Goal: Transaction & Acquisition: Book appointment/travel/reservation

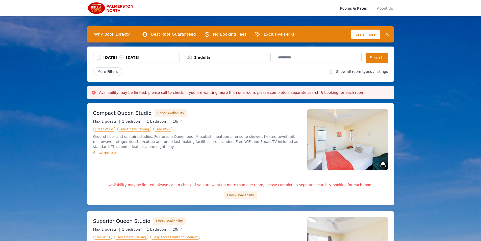
click at [223, 55] on div "2 adults" at bounding box center [227, 57] width 86 height 5
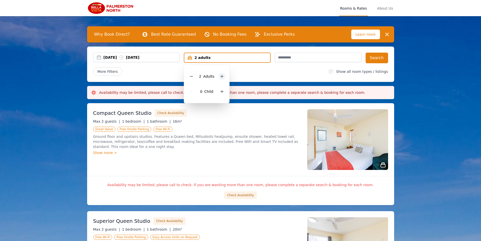
click at [223, 77] on icon at bounding box center [222, 76] width 4 height 4
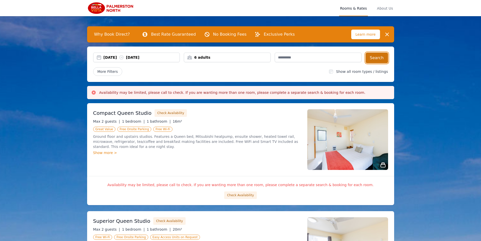
click at [379, 56] on button "Search" at bounding box center [377, 58] width 22 height 11
click at [241, 194] on button "Check Availability" at bounding box center [240, 195] width 32 height 8
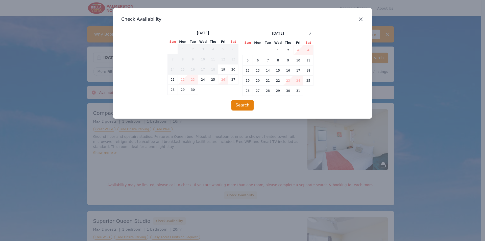
click at [360, 20] on icon "button" at bounding box center [360, 19] width 6 height 6
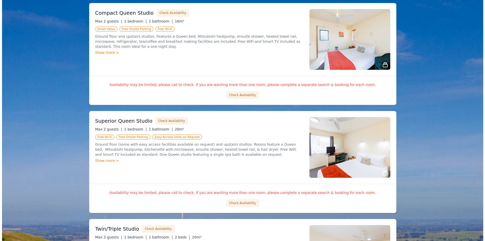
scroll to position [101, 0]
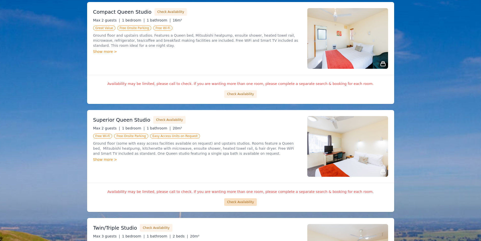
click at [237, 203] on button "Check Availability" at bounding box center [240, 202] width 32 height 8
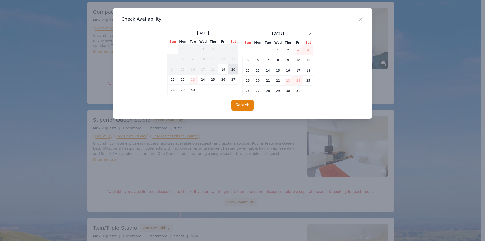
click at [235, 71] on td "20" at bounding box center [233, 69] width 10 height 10
click at [211, 80] on td "25" at bounding box center [213, 79] width 10 height 10
click at [238, 105] on button "Search" at bounding box center [242, 105] width 22 height 11
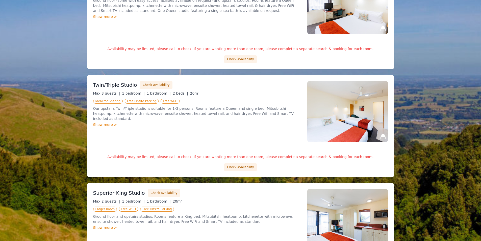
scroll to position [252, 0]
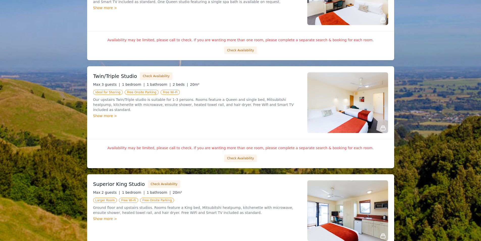
click at [108, 113] on div "Show more >" at bounding box center [197, 115] width 208 height 5
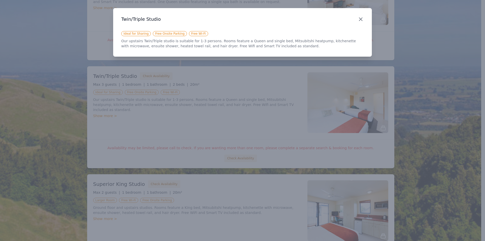
click at [359, 18] on icon "button" at bounding box center [360, 19] width 3 height 3
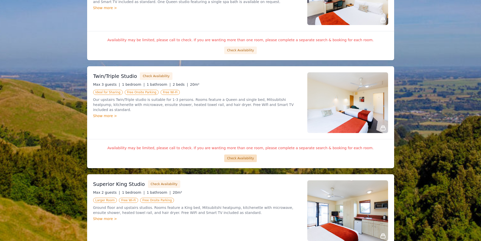
click at [247, 155] on button "Check Availability" at bounding box center [240, 158] width 32 height 8
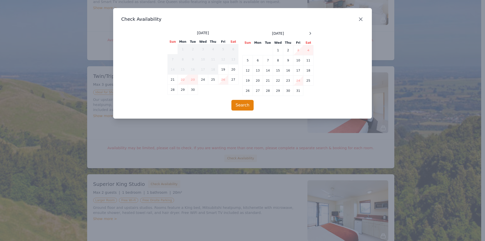
click at [360, 20] on icon "button" at bounding box center [360, 19] width 6 height 6
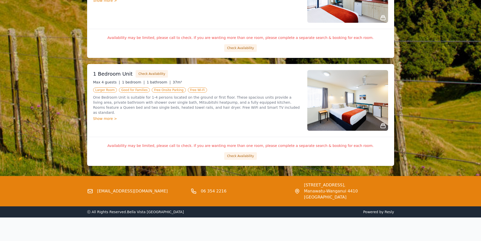
scroll to position [471, 0]
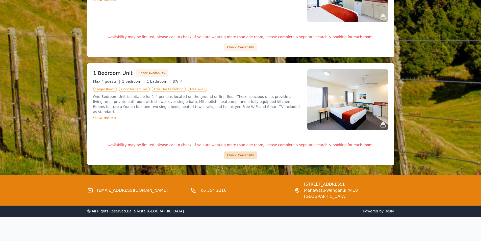
click at [233, 154] on button "Check Availability" at bounding box center [240, 155] width 32 height 8
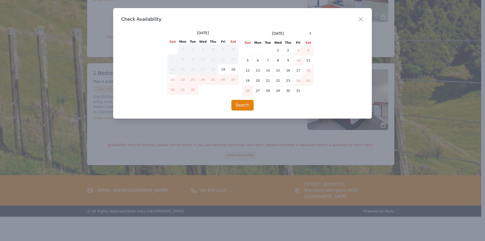
click at [363, 20] on div "Close" at bounding box center [364, 16] width 14 height 16
click at [360, 19] on icon "button" at bounding box center [360, 19] width 3 height 3
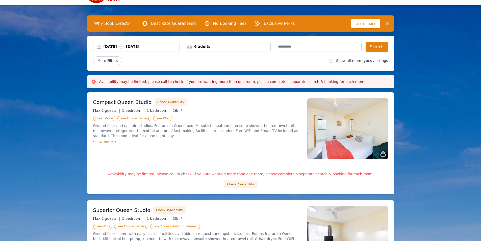
scroll to position [0, 0]
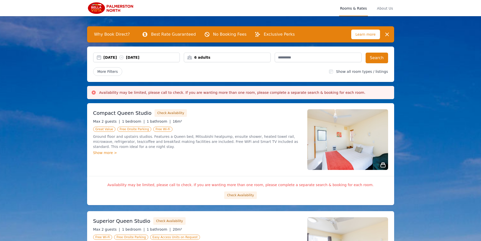
click at [105, 34] on span "Why Book Direct?" at bounding box center [112, 34] width 44 height 10
